Goal: Information Seeking & Learning: Check status

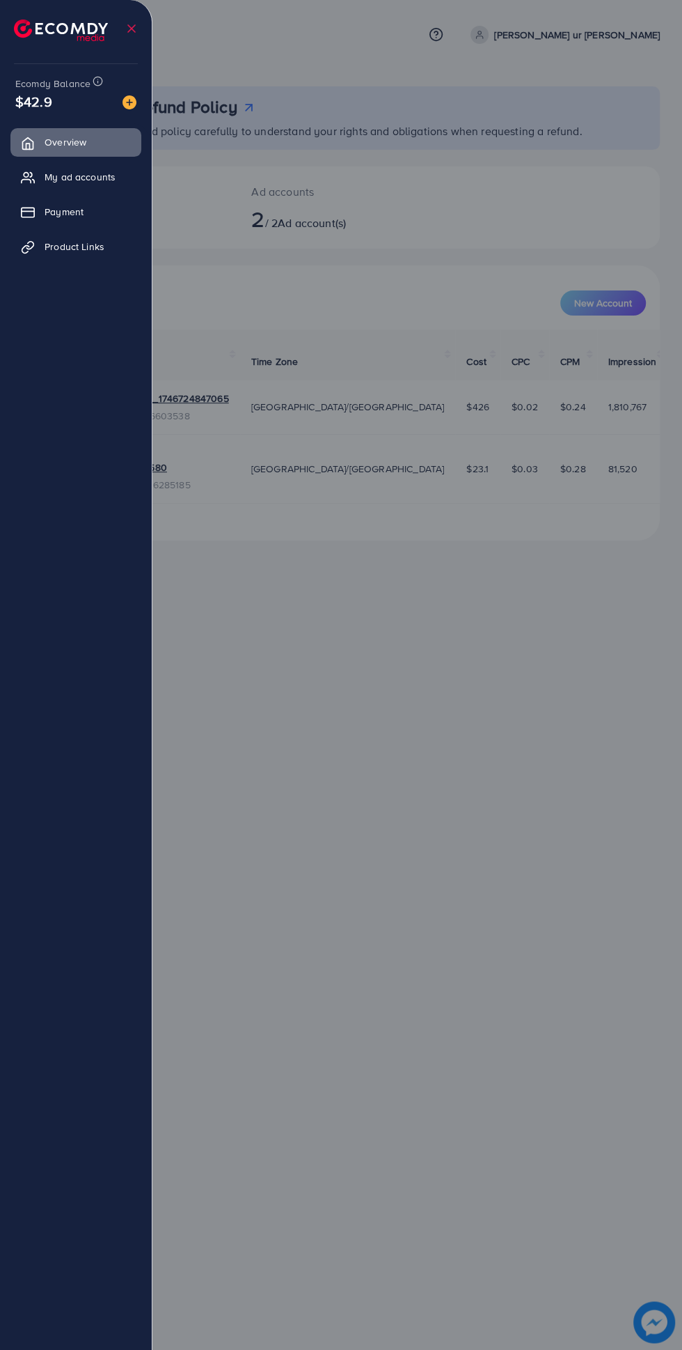
click at [106, 254] on link "Product Links" at bounding box center [75, 247] width 131 height 28
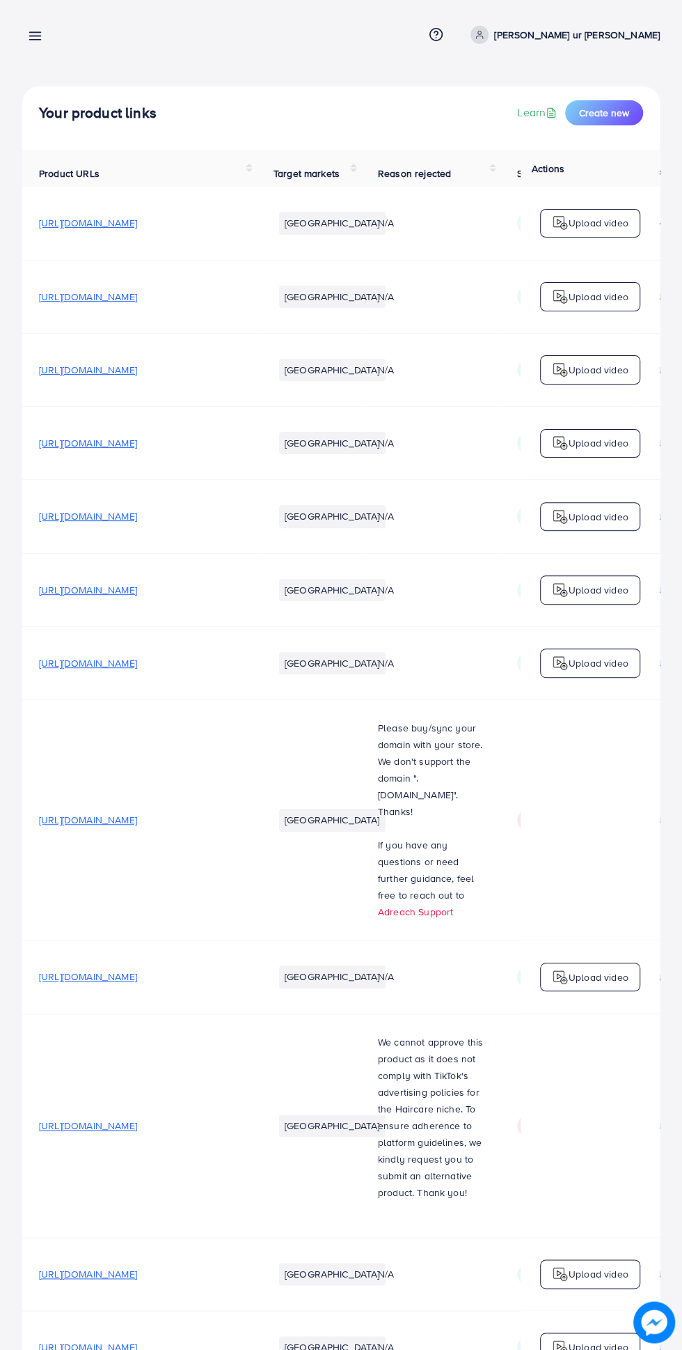
click at [69, 252] on div at bounding box center [341, 810] width 682 height 1620
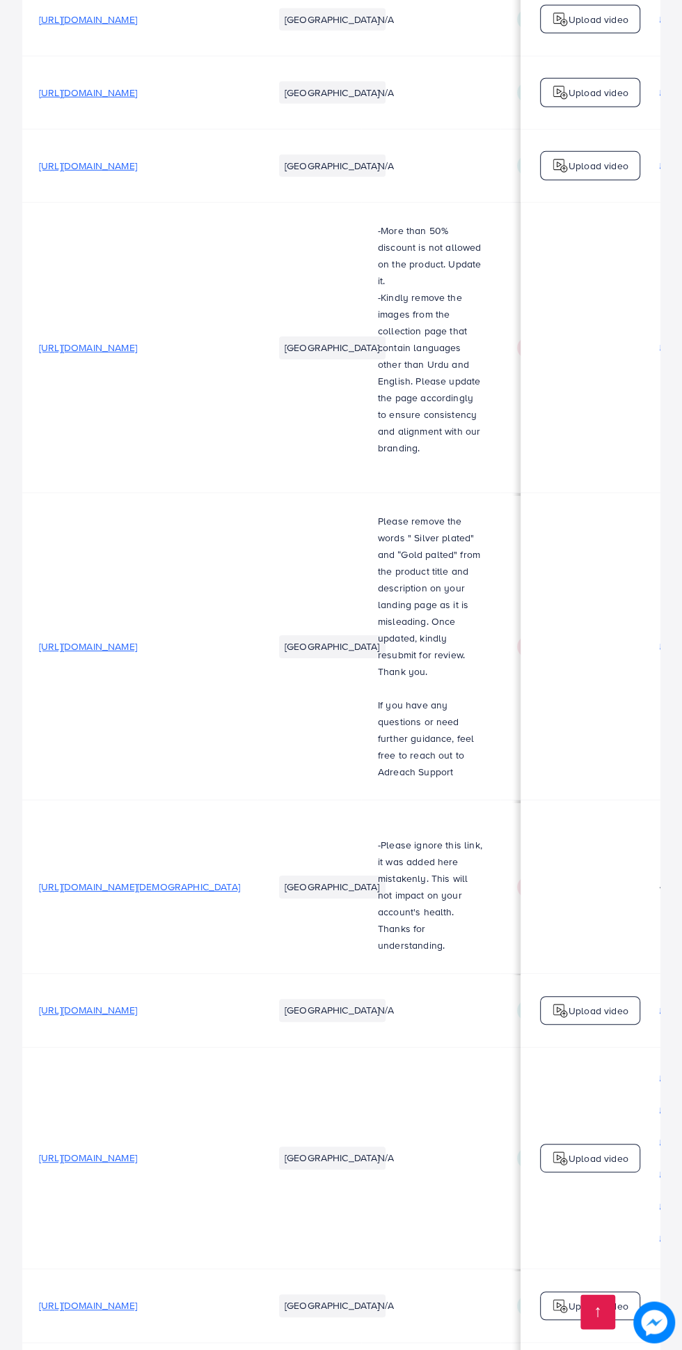
scroll to position [0, 465]
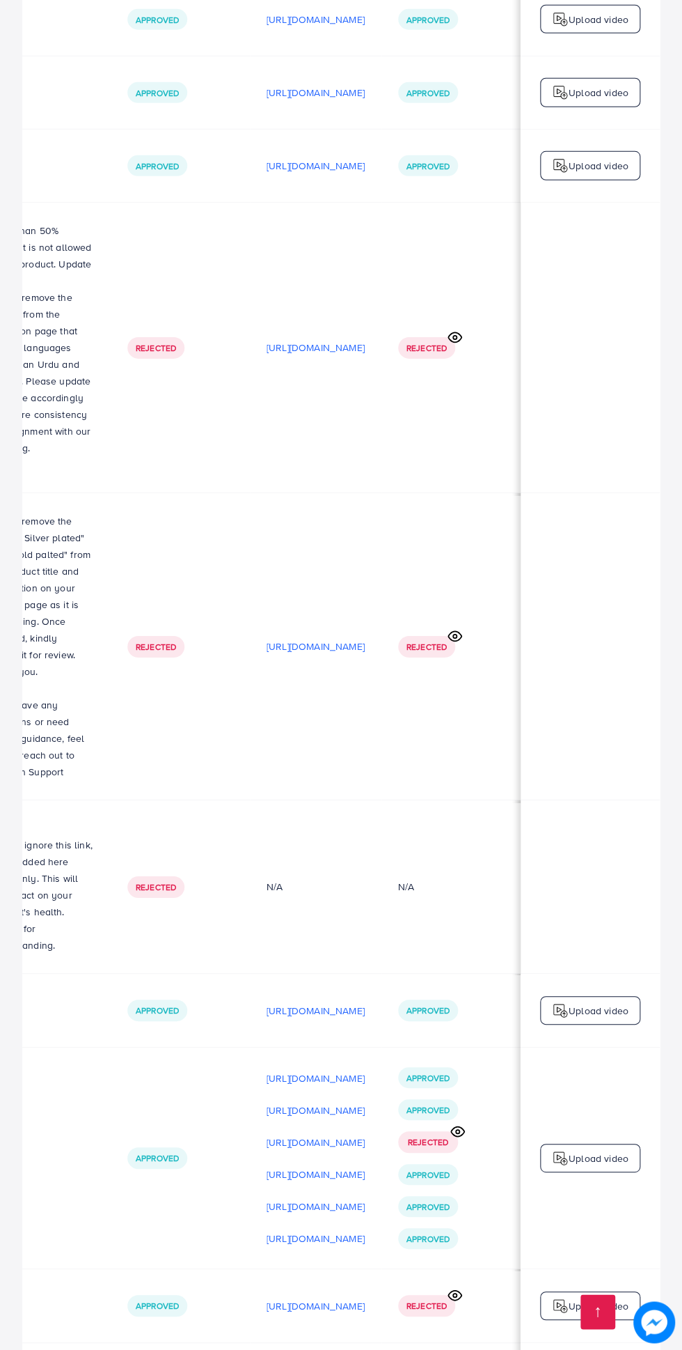
click at [424, 1233] on span "Approved" at bounding box center [428, 1239] width 43 height 12
click at [292, 1230] on p "https://files.ecomdy.com/videos/ed3cfe44-8b30-45bd-b8bd-53c920883cd9-1759852998…" at bounding box center [316, 1238] width 98 height 17
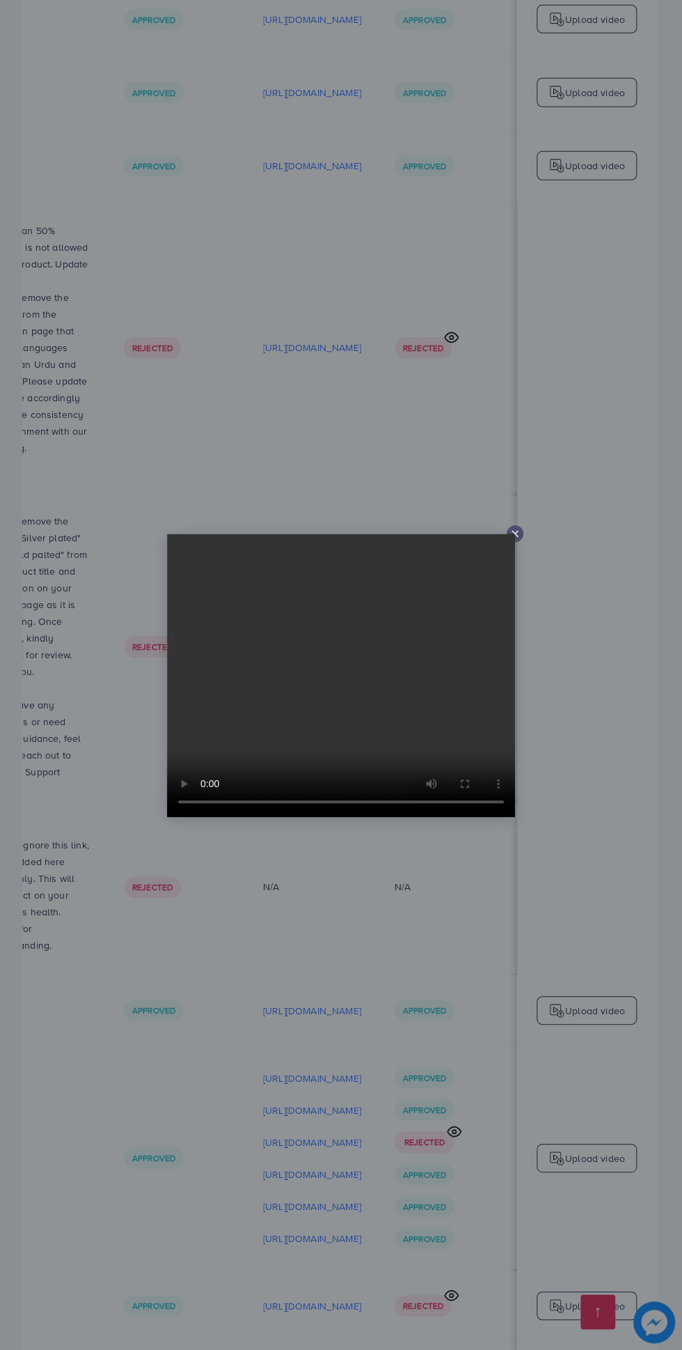
click at [518, 539] on icon at bounding box center [515, 533] width 11 height 11
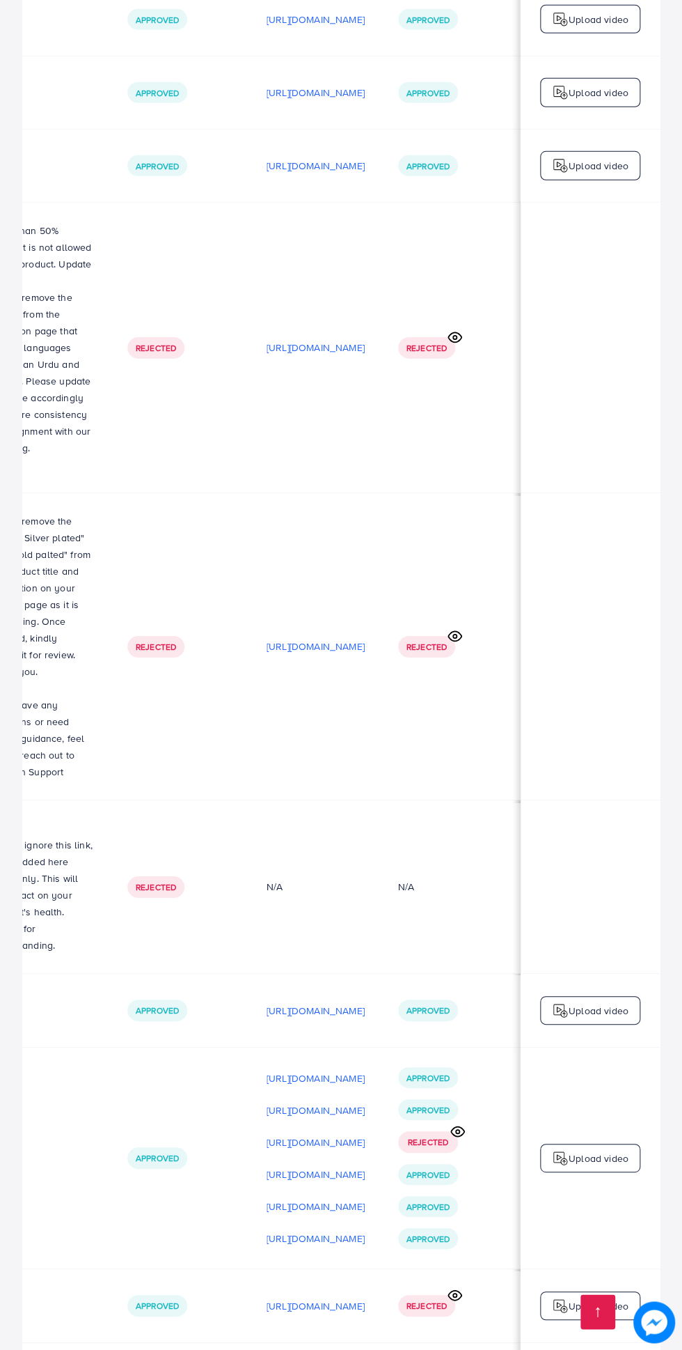
click at [335, 1198] on p "https://files.ecomdy.com/videos/6301cf05-efbf-4470-bb99-e18da434d585-1759852829…" at bounding box center [316, 1206] width 98 height 17
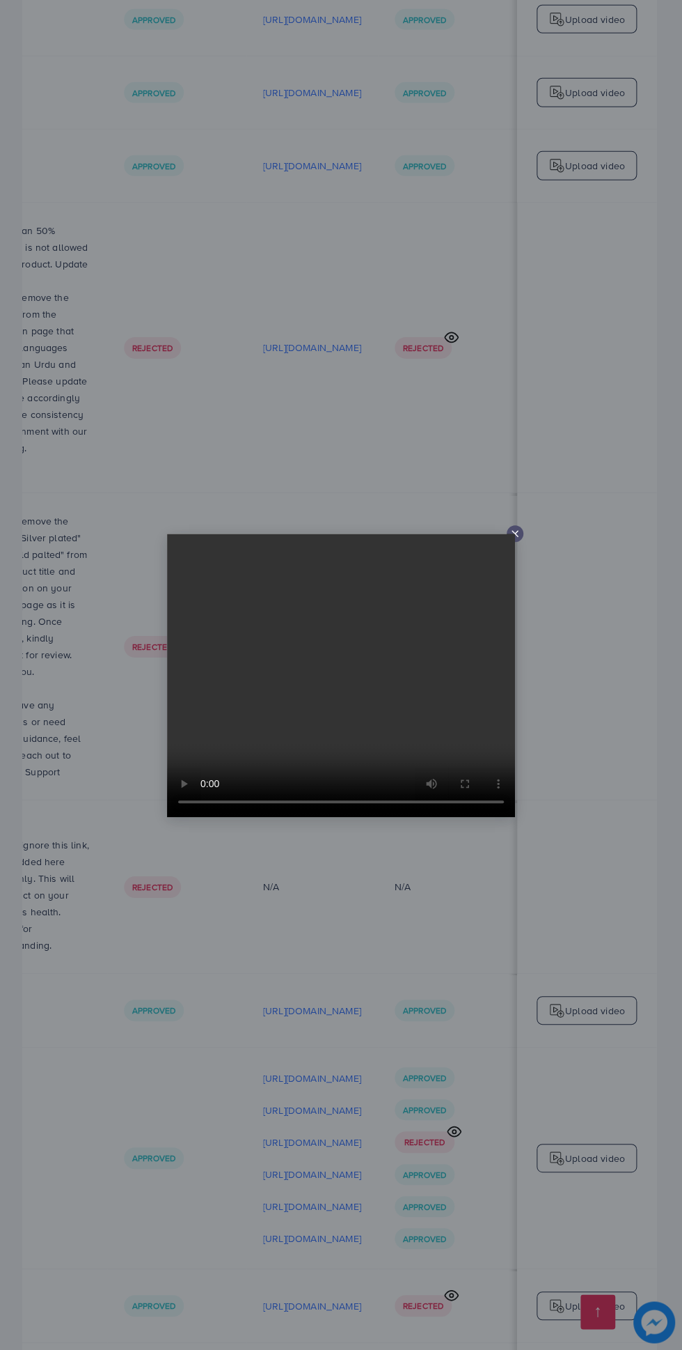
click at [522, 542] on div at bounding box center [515, 533] width 17 height 17
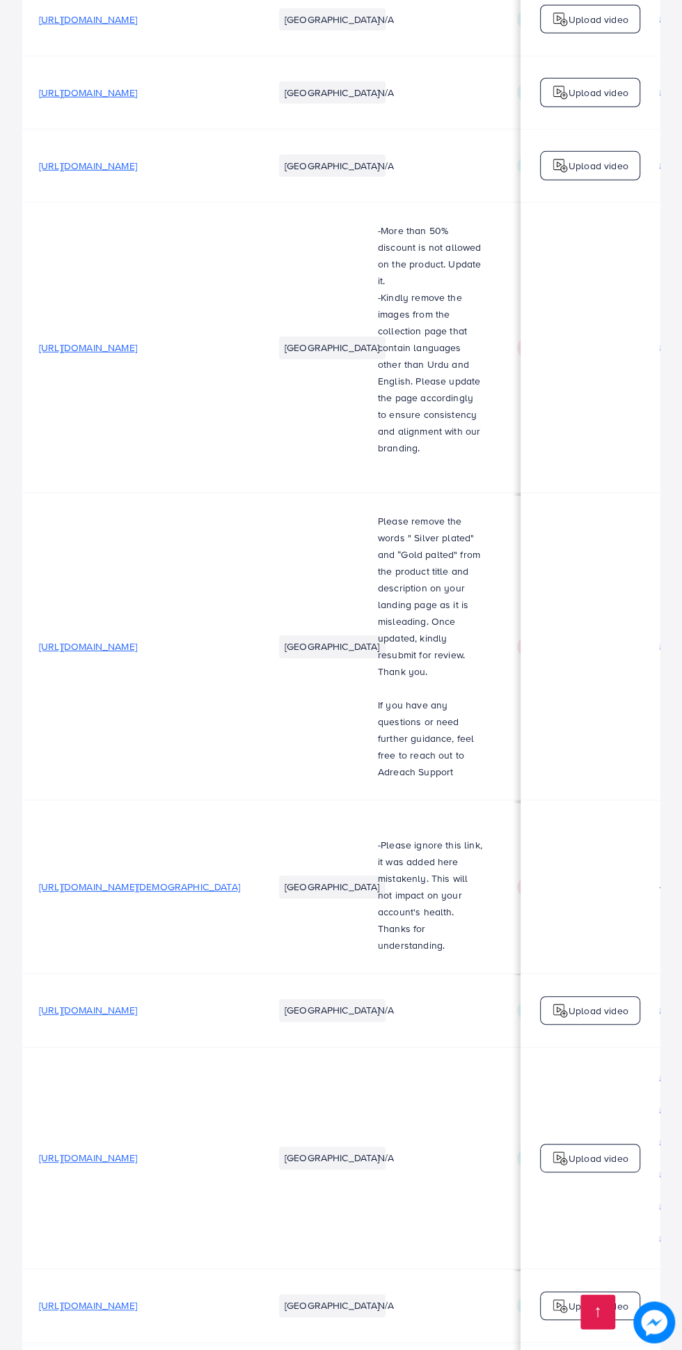
scroll to position [0, 0]
click at [137, 1150] on span "https://banglebyarhum.store/products/customize-name-bangles-set-1" at bounding box center [88, 1157] width 98 height 14
